Goal: Information Seeking & Learning: Learn about a topic

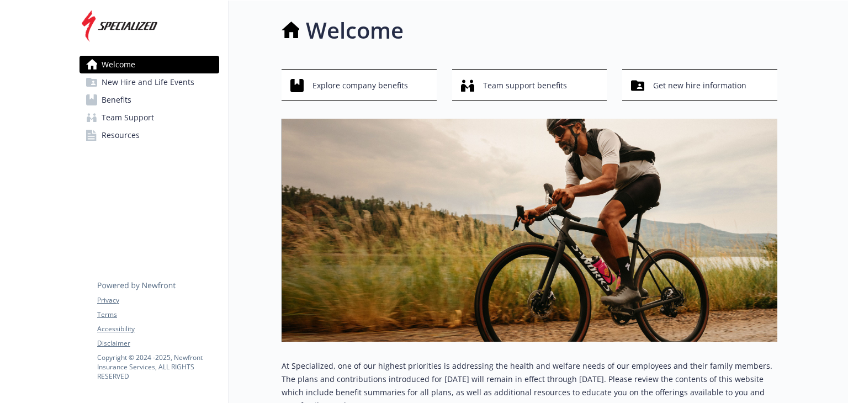
click at [176, 78] on span "New Hire and Life Events" at bounding box center [148, 82] width 93 height 18
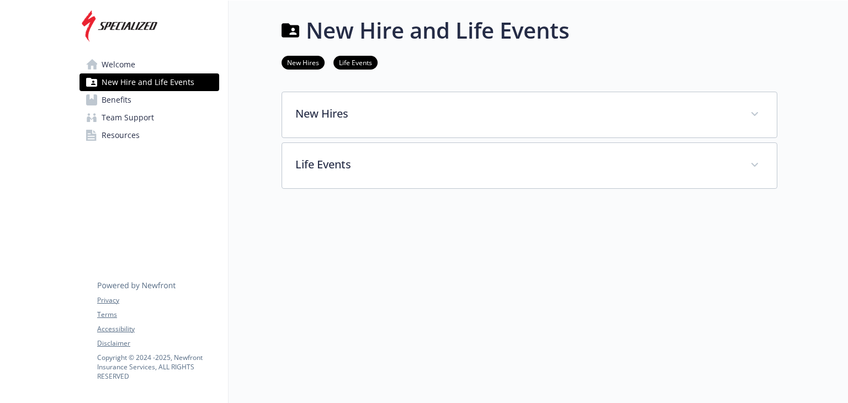
click at [299, 61] on link "New Hires" at bounding box center [302, 62] width 43 height 10
click at [301, 56] on link "New Hires" at bounding box center [302, 61] width 43 height 10
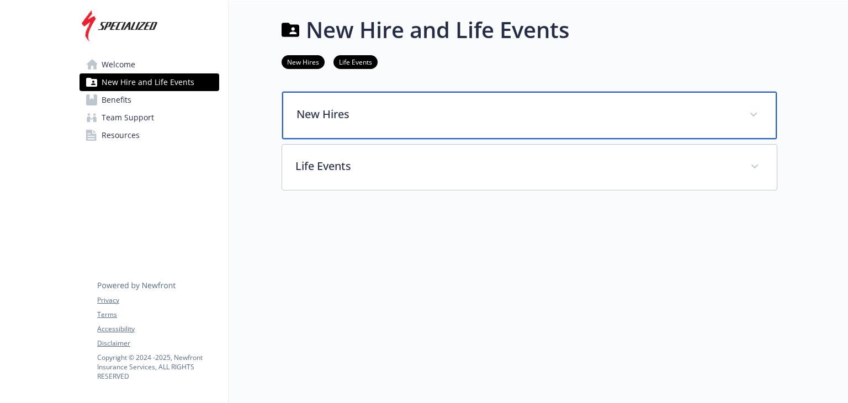
click at [317, 106] on p "New Hires" at bounding box center [515, 114] width 439 height 17
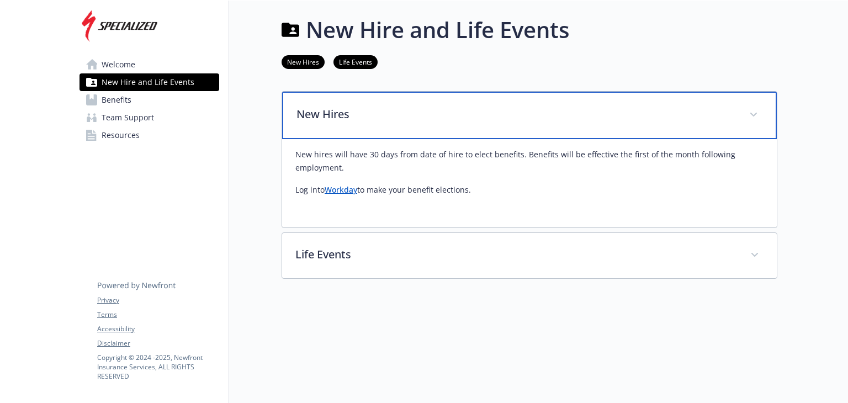
click at [317, 106] on p "New Hires" at bounding box center [515, 114] width 439 height 17
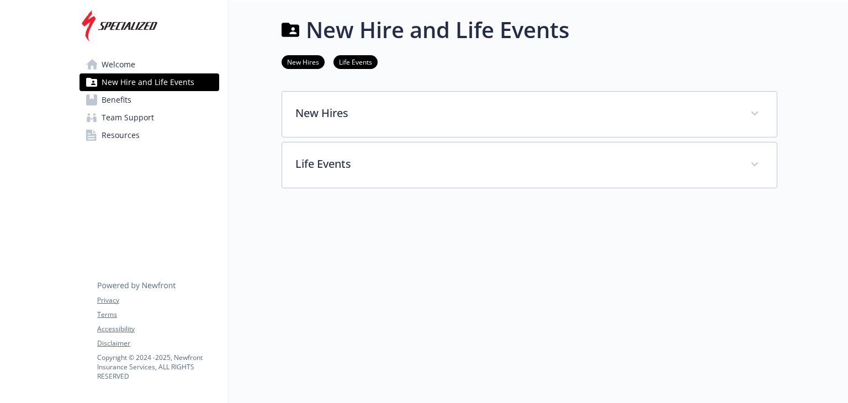
click at [123, 95] on link "Benefits" at bounding box center [149, 100] width 140 height 18
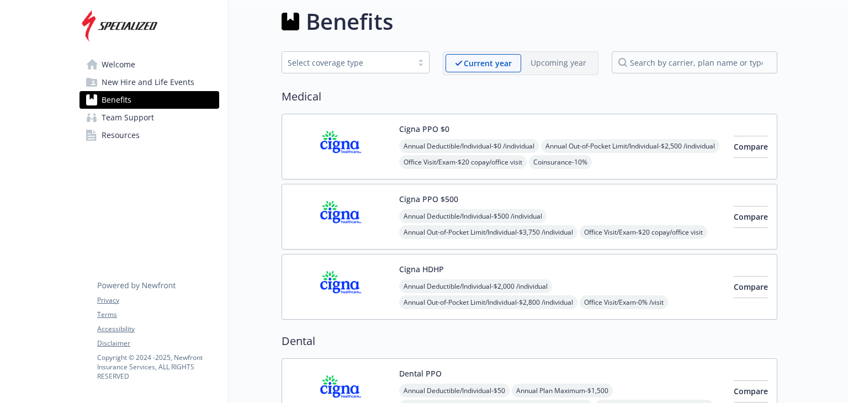
click at [123, 114] on span "Team Support" at bounding box center [128, 118] width 52 height 18
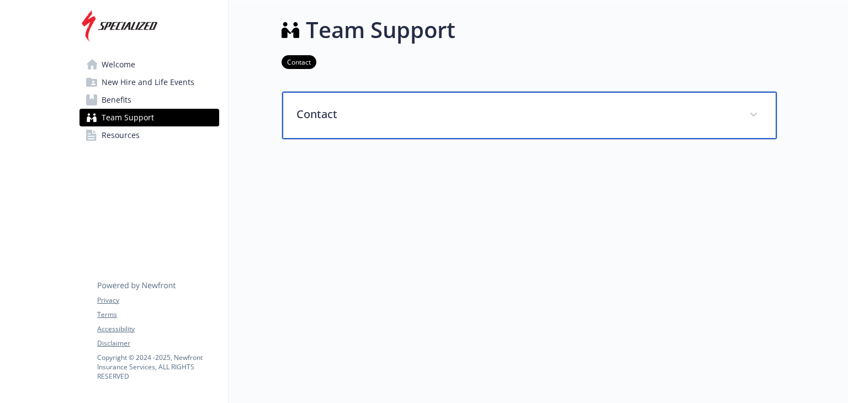
click at [288, 119] on div "Contact" at bounding box center [529, 115] width 495 height 47
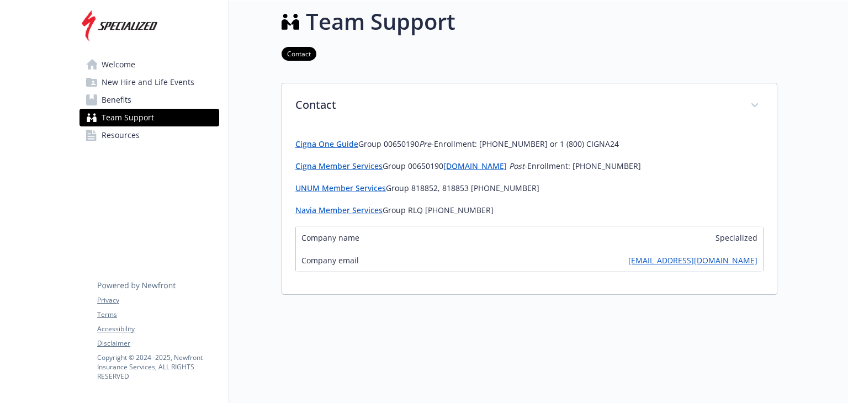
click at [128, 141] on span "Resources" at bounding box center [121, 135] width 38 height 18
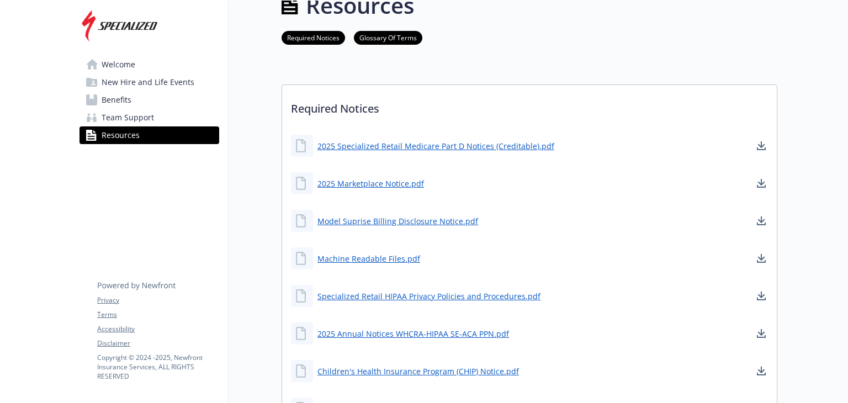
scroll to position [0, 8]
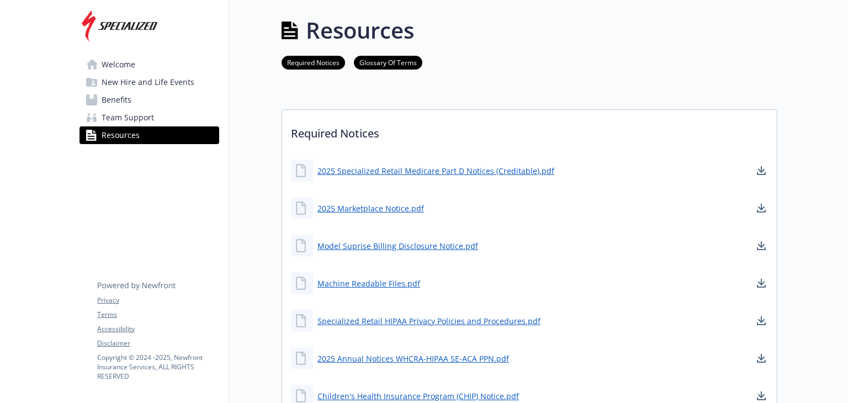
click at [119, 100] on span "Benefits" at bounding box center [117, 100] width 30 height 18
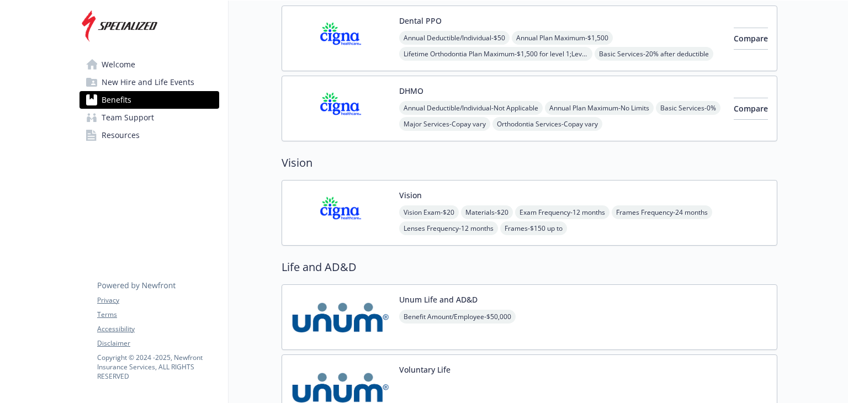
scroll to position [362, 8]
click at [139, 79] on span "New Hire and Life Events" at bounding box center [148, 82] width 93 height 18
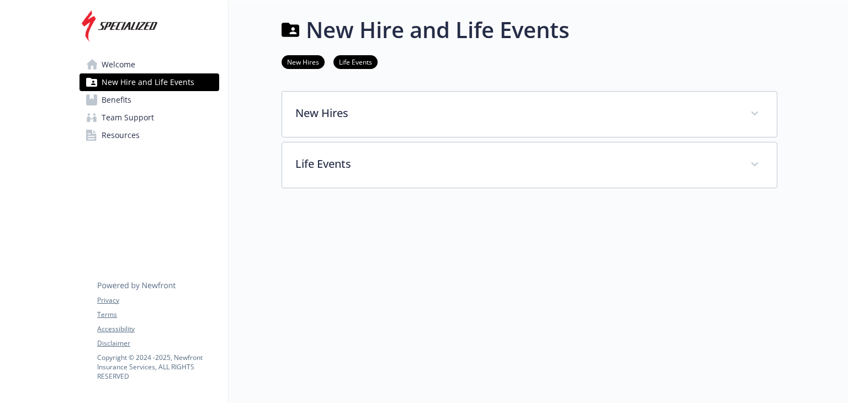
scroll to position [9, 8]
click at [118, 67] on span "Welcome" at bounding box center [119, 65] width 34 height 18
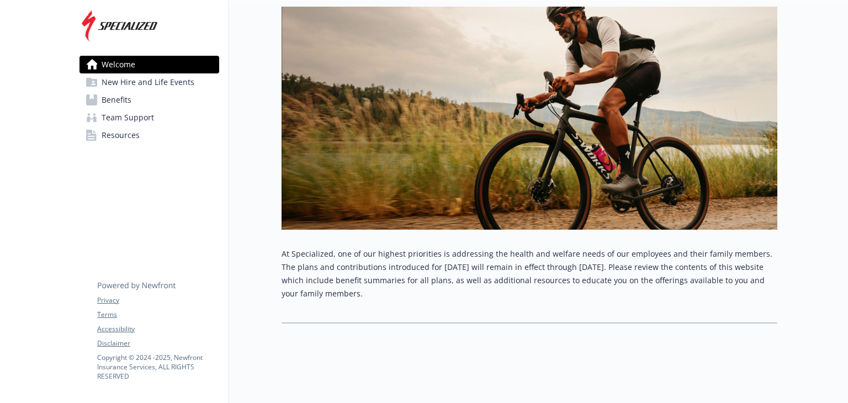
scroll to position [0, 8]
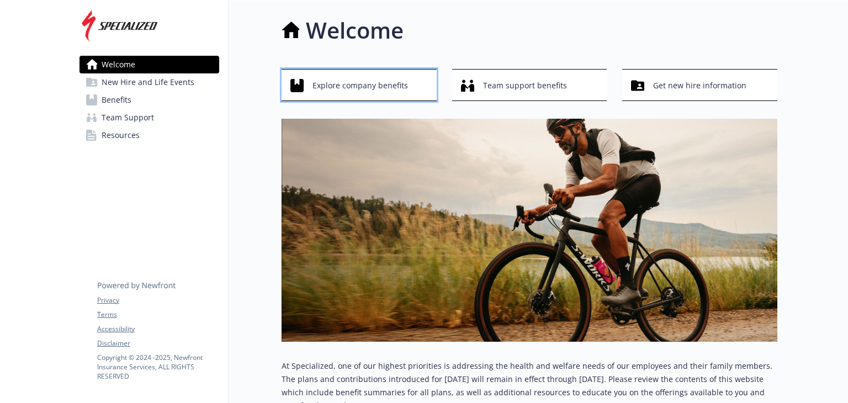
click at [347, 81] on span "Explore company benefits" at bounding box center [359, 85] width 95 height 21
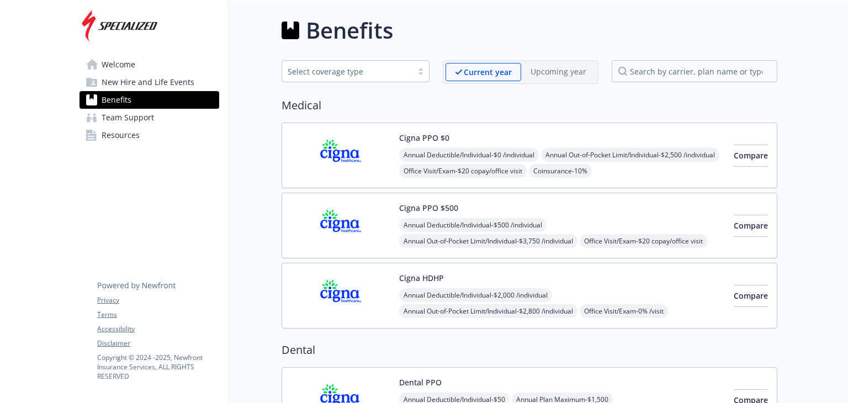
click at [132, 65] on link "Welcome" at bounding box center [149, 65] width 140 height 18
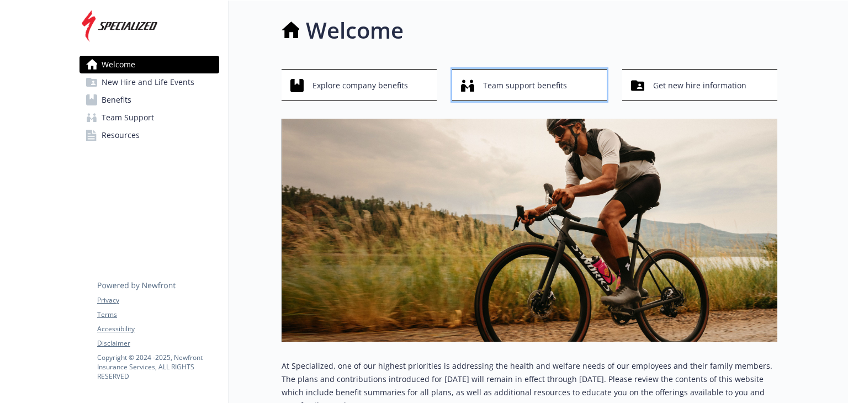
click at [484, 82] on span "Team support benefits" at bounding box center [525, 85] width 84 height 21
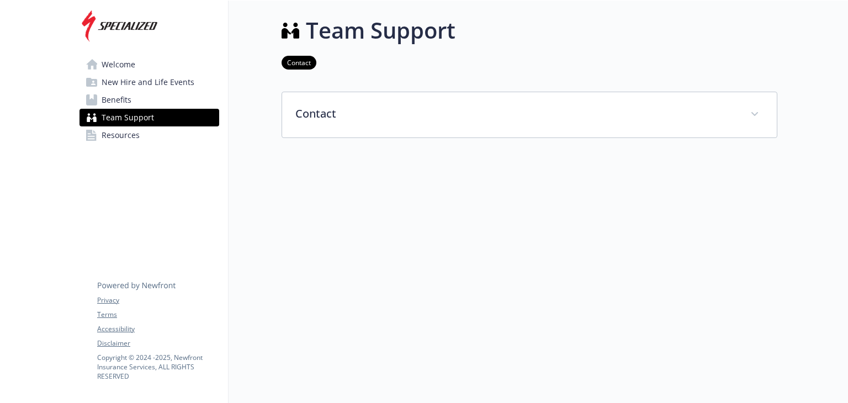
click at [122, 58] on span "Welcome" at bounding box center [119, 65] width 34 height 18
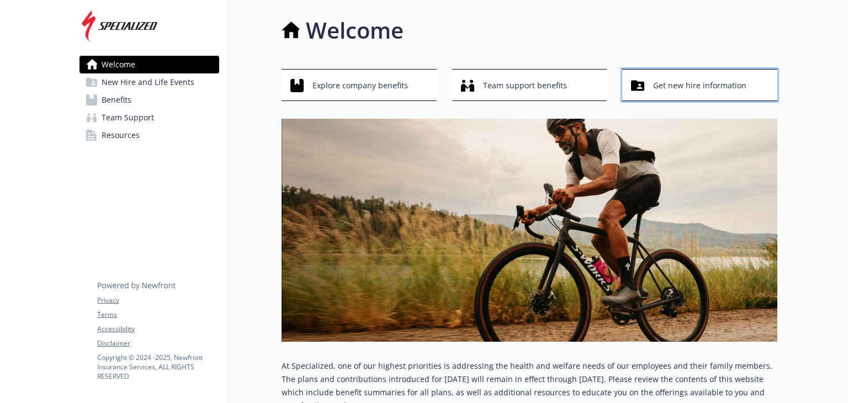
click at [653, 91] on span "Get new hire information" at bounding box center [699, 85] width 93 height 21
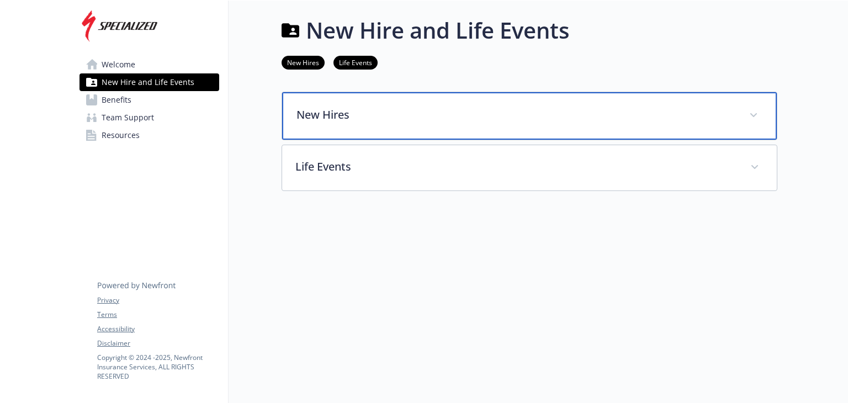
click at [638, 116] on p "New Hires" at bounding box center [515, 115] width 439 height 17
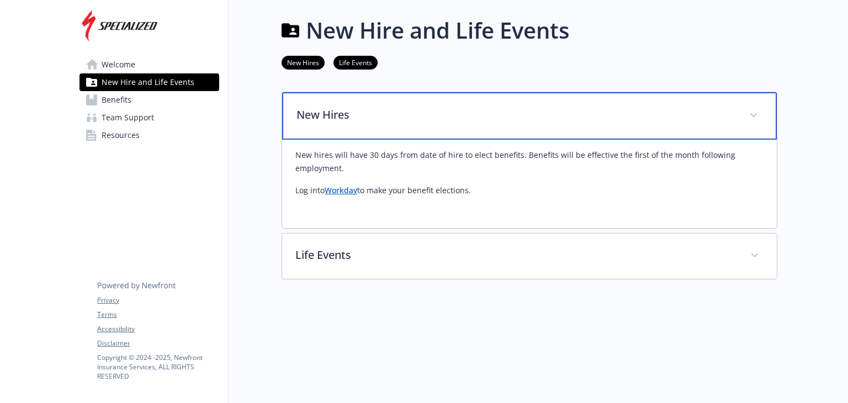
click at [638, 116] on p "New Hires" at bounding box center [515, 115] width 439 height 17
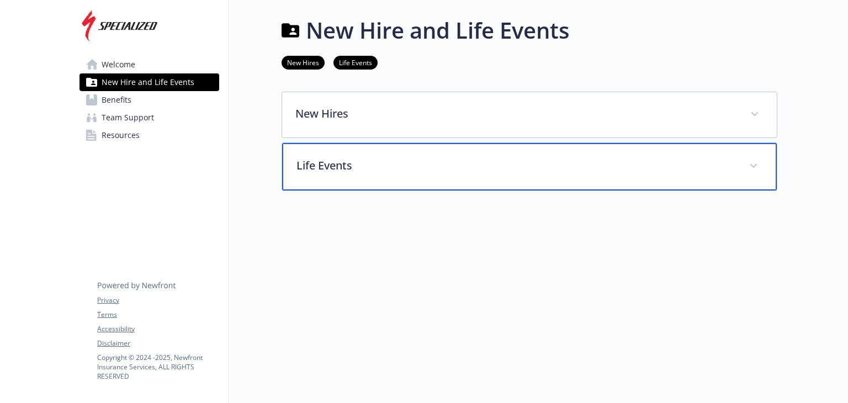
click at [618, 171] on p "Life Events" at bounding box center [515, 165] width 439 height 17
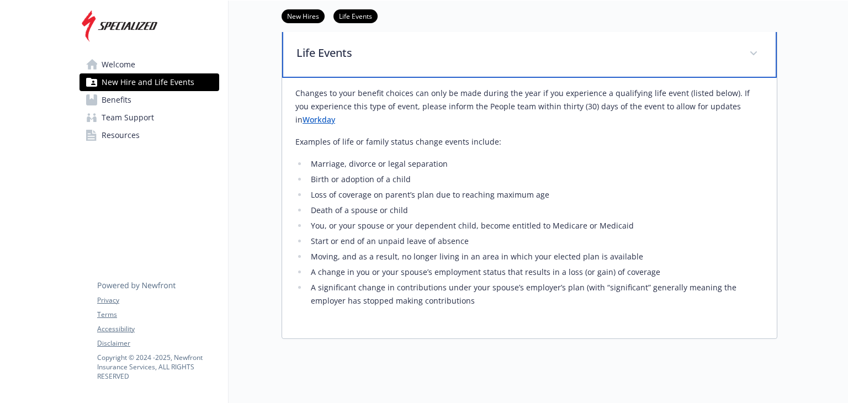
scroll to position [0, 8]
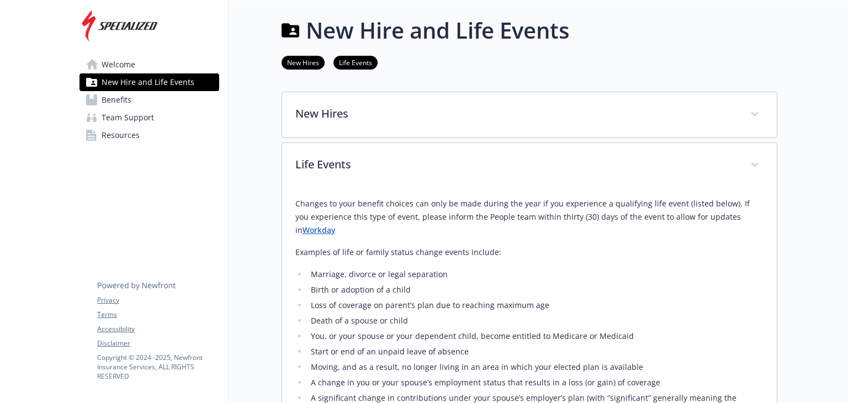
click at [152, 63] on link "Welcome" at bounding box center [149, 65] width 140 height 18
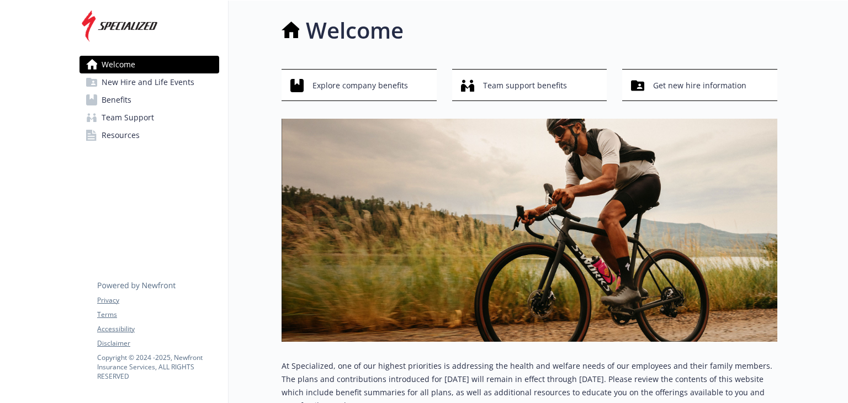
scroll to position [120, 8]
